Goal: Information Seeking & Learning: Learn about a topic

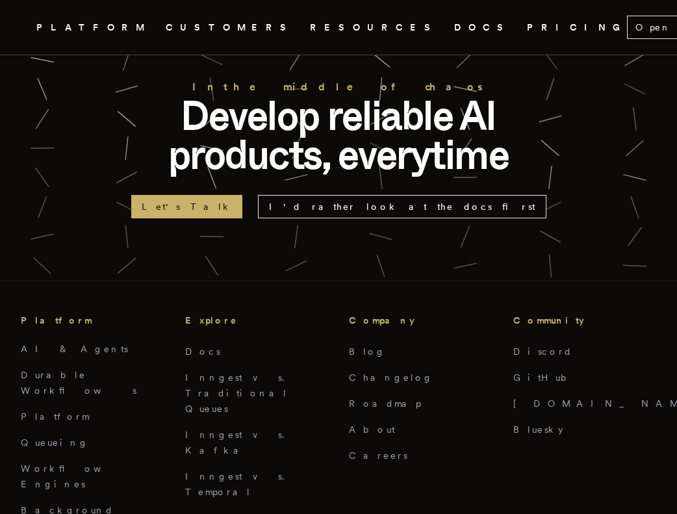
scroll to position [4179, 0]
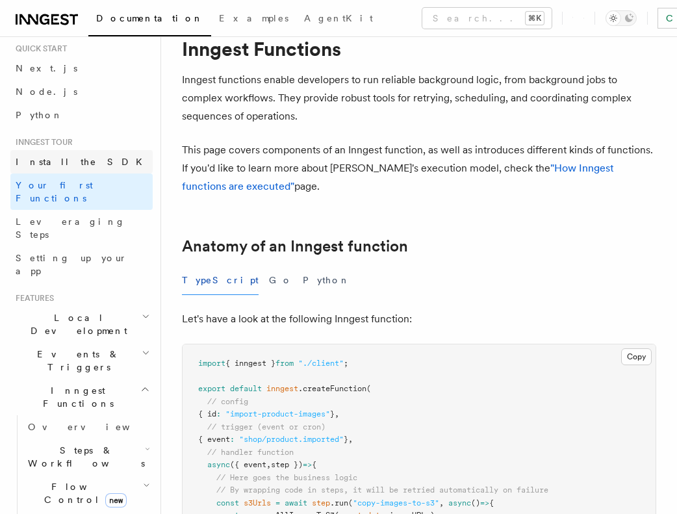
scroll to position [14, 0]
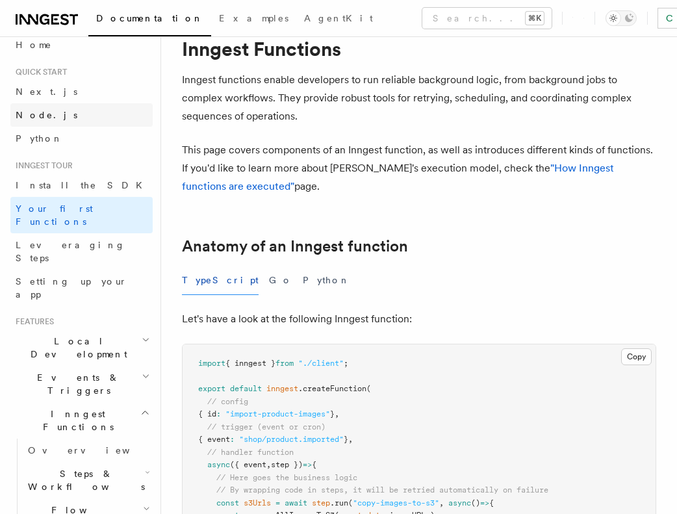
click at [27, 114] on span "Node.js" at bounding box center [47, 115] width 62 height 10
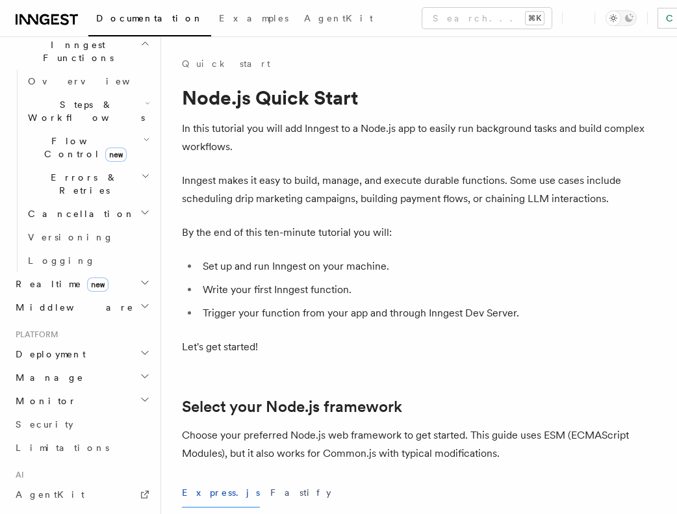
scroll to position [526, 0]
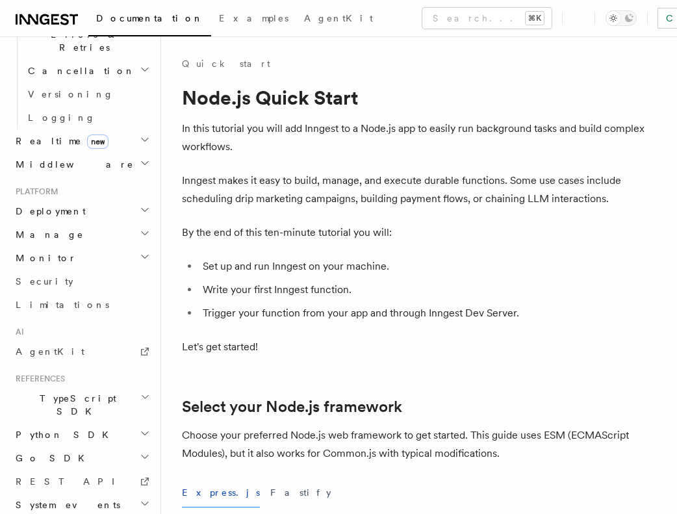
click at [49, 392] on span "TypeScript SDK" at bounding box center [75, 405] width 130 height 26
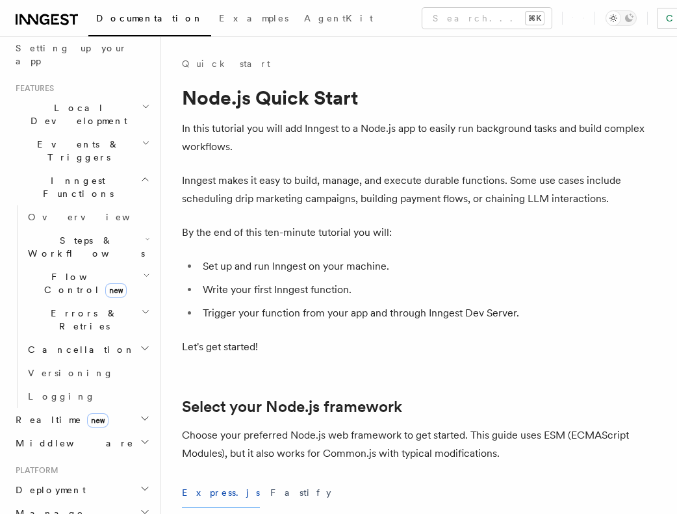
scroll to position [0, 0]
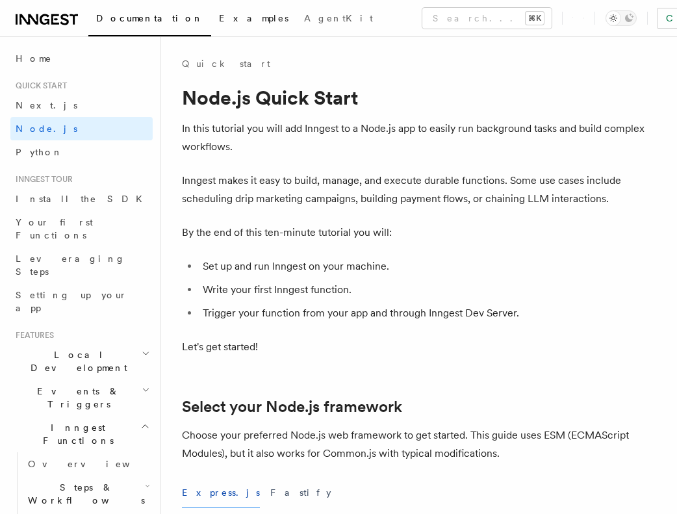
click at [219, 17] on span "Examples" at bounding box center [254, 18] width 70 height 10
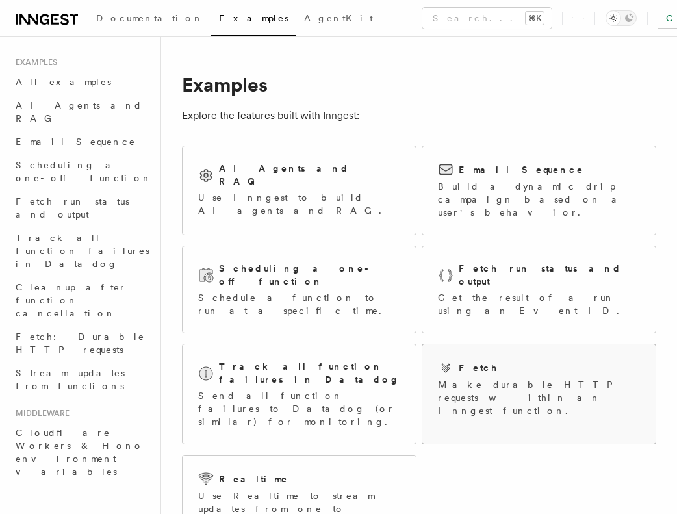
click at [502, 378] on p "Make durable HTTP requests within an Inngest function." at bounding box center [539, 397] width 202 height 39
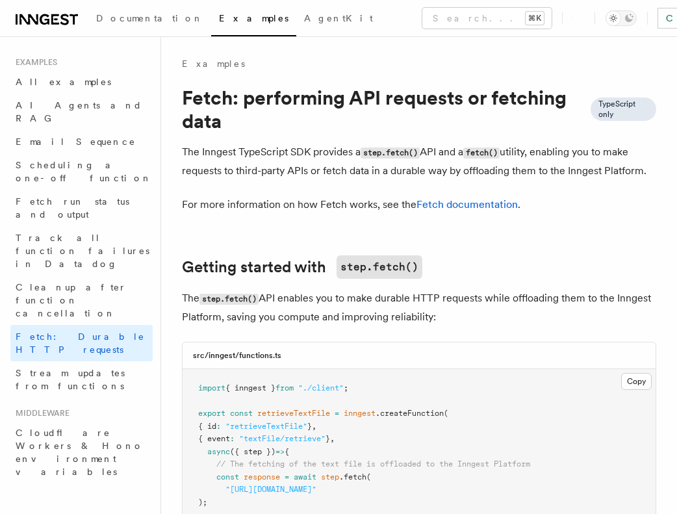
click at [223, 105] on h1 "Fetch: performing API requests or fetching data TypeScript only" at bounding box center [419, 109] width 474 height 47
